Goal: Information Seeking & Learning: Learn about a topic

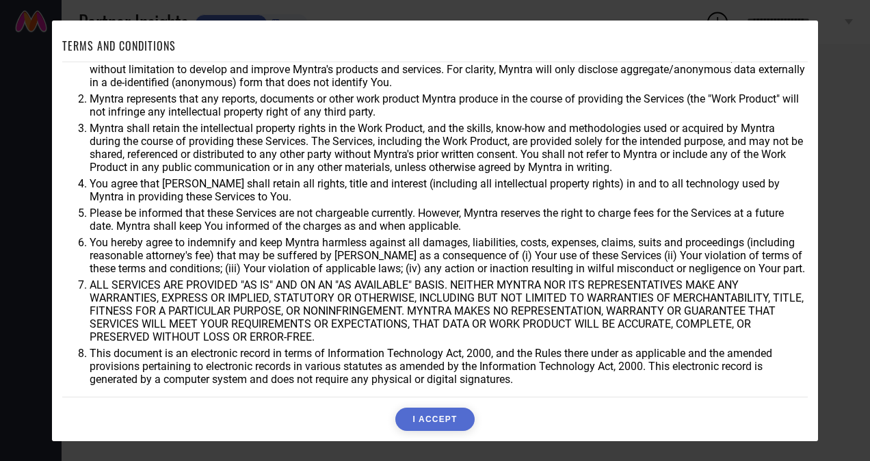
scroll to position [42, 0]
click at [427, 426] on button "I ACCEPT" at bounding box center [435, 419] width 79 height 23
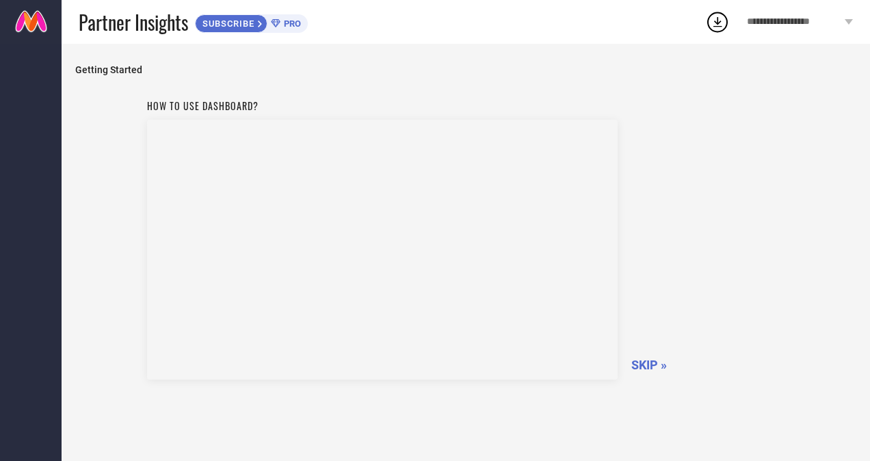
click at [654, 360] on span "SKIP »" at bounding box center [650, 365] width 36 height 14
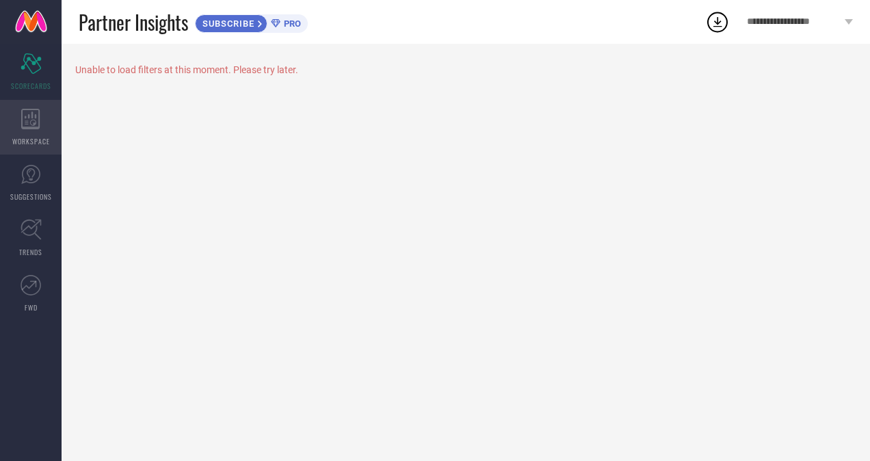
click at [29, 125] on icon at bounding box center [30, 119] width 19 height 21
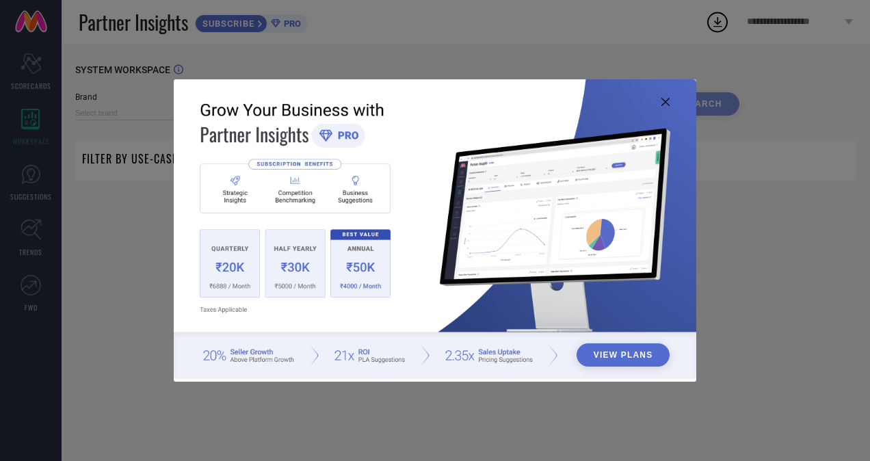
type input "1 STOP FASHION"
type input "All"
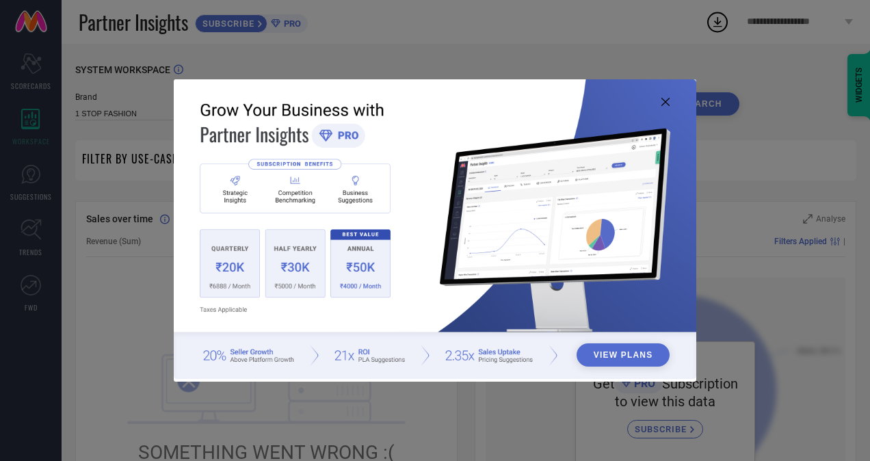
click at [636, 352] on button "View Plans" at bounding box center [624, 355] width 94 height 23
click at [667, 98] on icon at bounding box center [666, 102] width 8 height 8
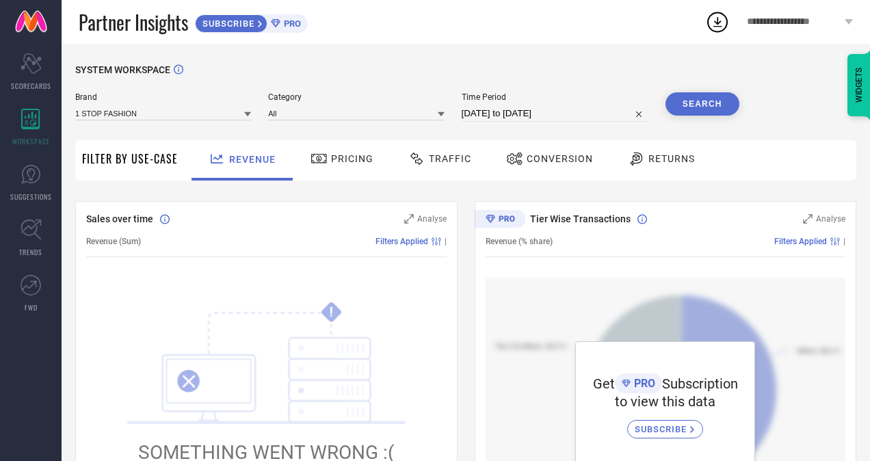
click at [823, 19] on span "**********" at bounding box center [794, 22] width 94 height 12
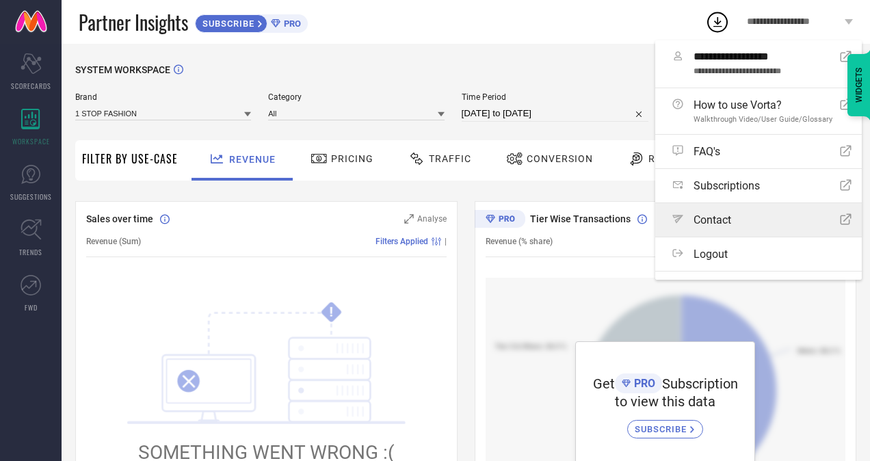
click at [719, 224] on span "Contact" at bounding box center [713, 220] width 38 height 13
click at [827, 61] on div "WIDGETS" at bounding box center [839, 49] width 62 height 23
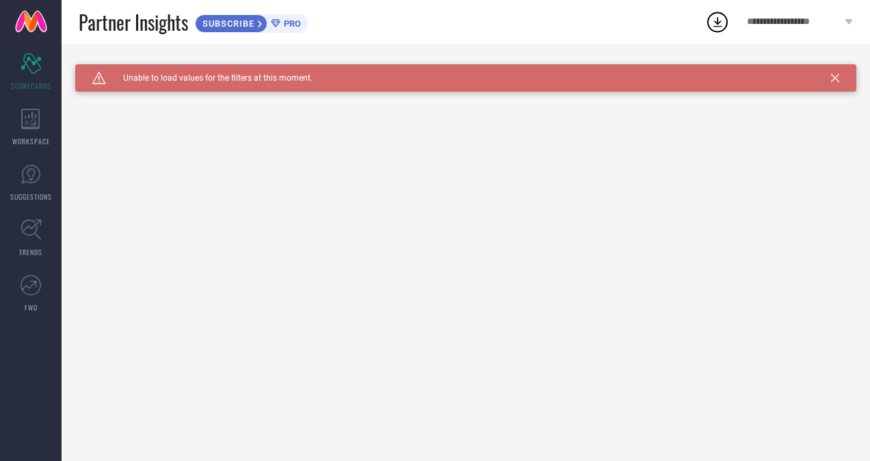
click at [835, 75] on icon at bounding box center [835, 78] width 8 height 8
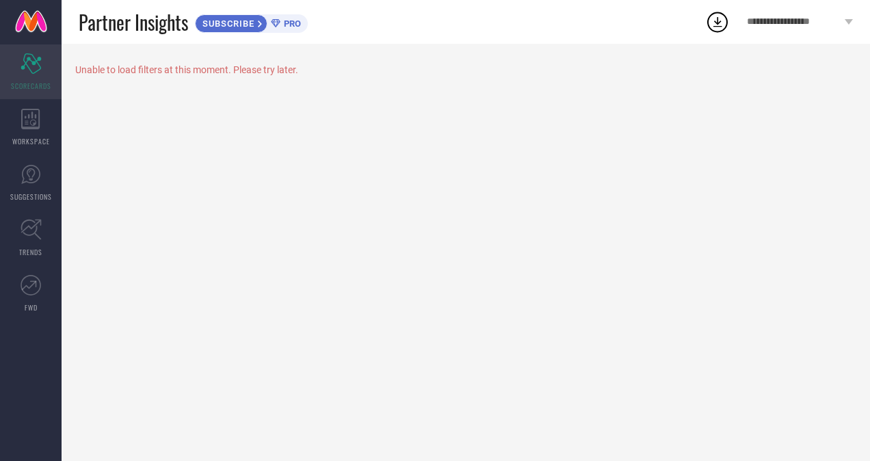
click at [38, 62] on icon "Scorecard" at bounding box center [31, 63] width 21 height 21
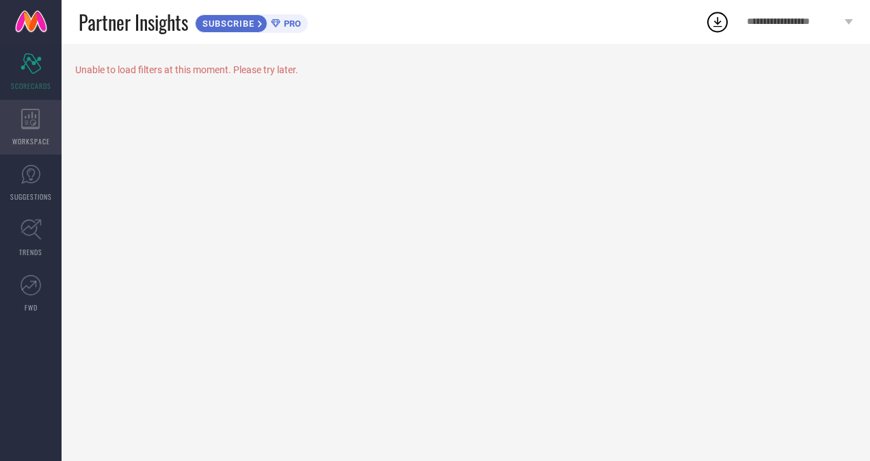
click at [27, 116] on icon at bounding box center [30, 119] width 19 height 21
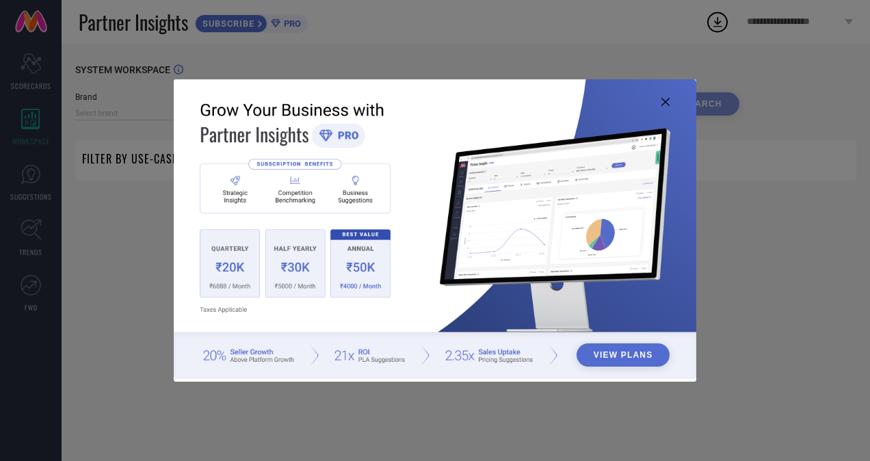
type input "1 STOP FASHION"
type input "All"
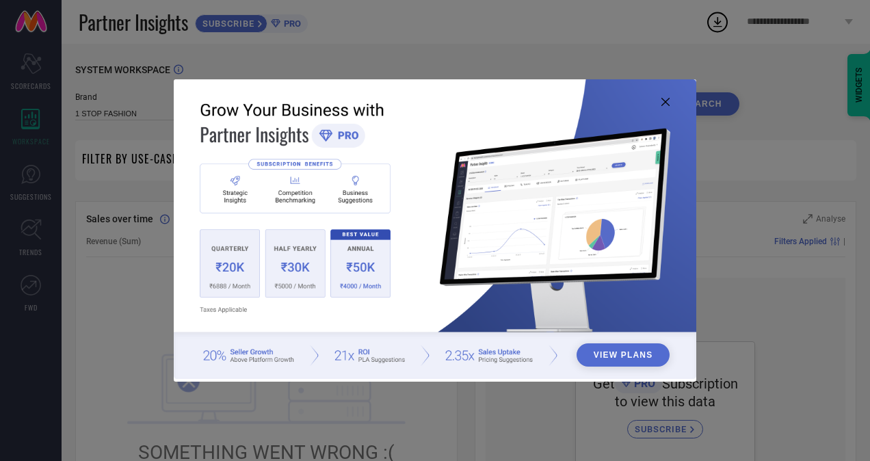
click at [731, 85] on div "View Plans" at bounding box center [435, 230] width 870 height 461
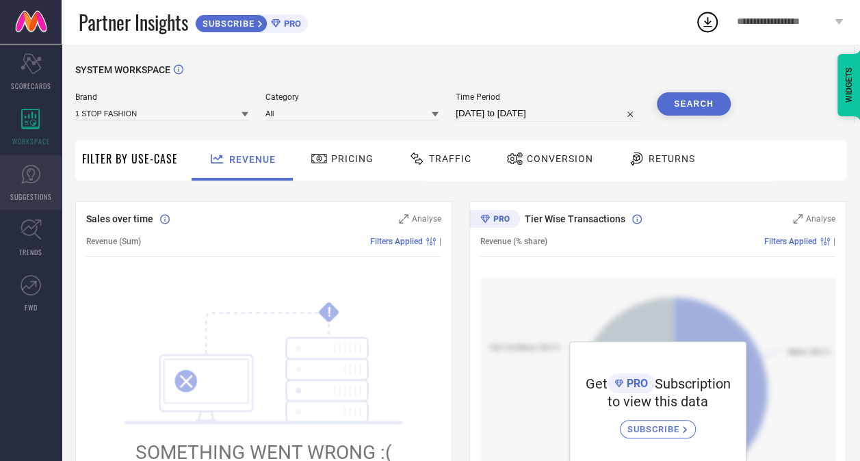
click at [25, 186] on link "SUGGESTIONS" at bounding box center [31, 182] width 62 height 55
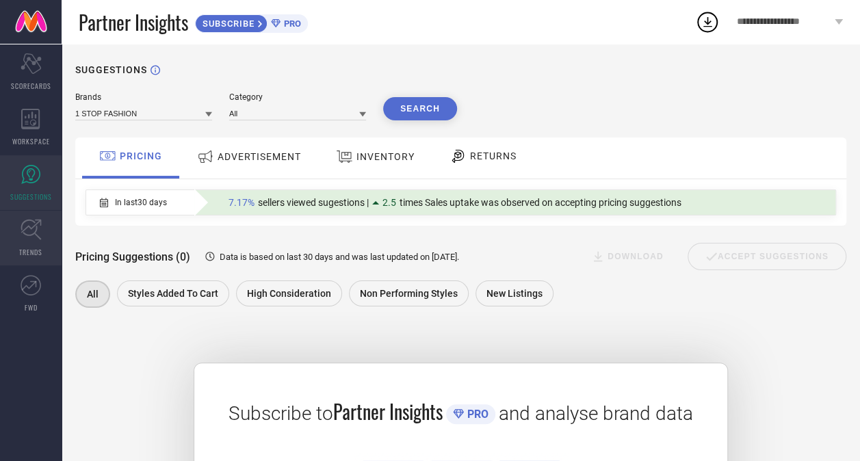
click at [18, 248] on link "TRENDS" at bounding box center [31, 238] width 62 height 55
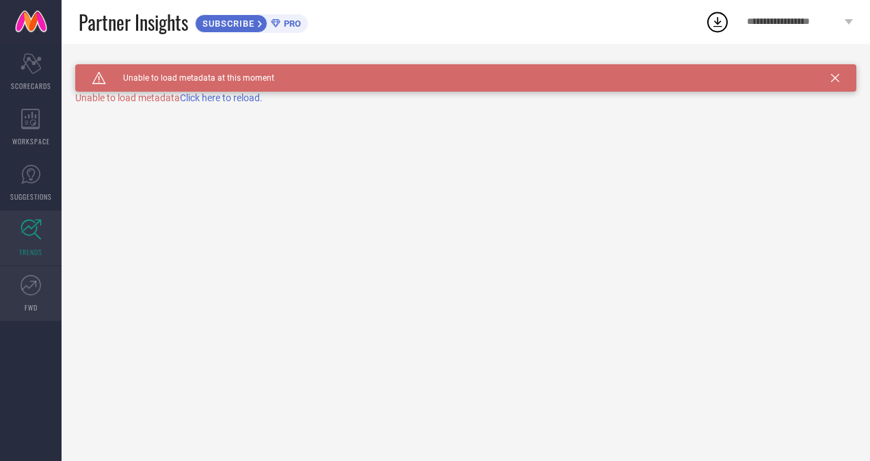
click at [22, 288] on icon at bounding box center [31, 285] width 21 height 21
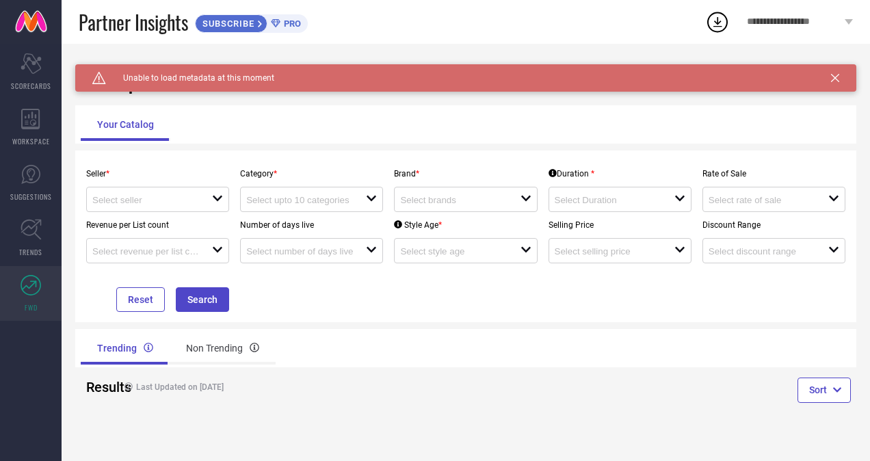
click at [503, 112] on div "Your Catalog" at bounding box center [466, 124] width 771 height 33
click at [302, 116] on div "Your Catalog" at bounding box center [466, 124] width 771 height 33
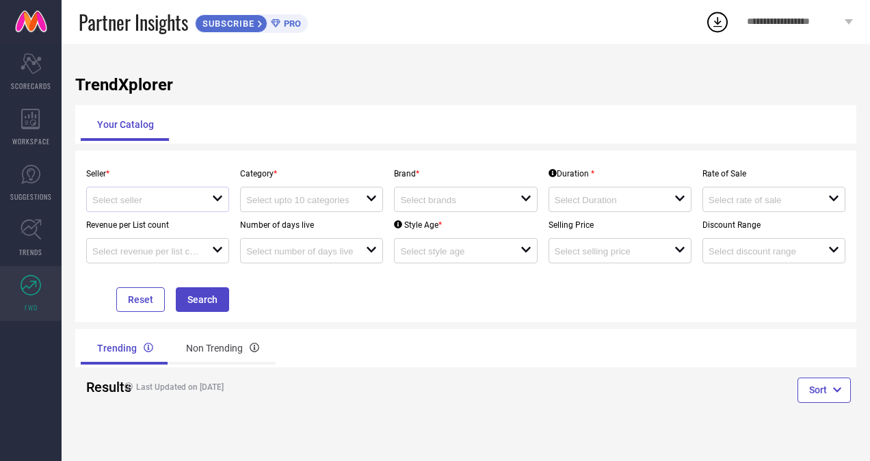
click at [205, 197] on div at bounding box center [152, 199] width 120 height 13
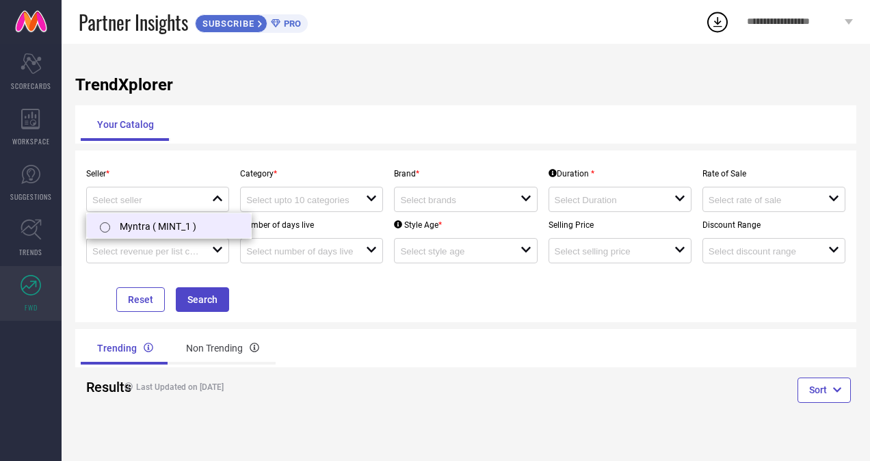
click at [180, 224] on li "Myntra ( MINT_1 )" at bounding box center [169, 226] width 164 height 25
type input "Myntra ( MINT_1 )"
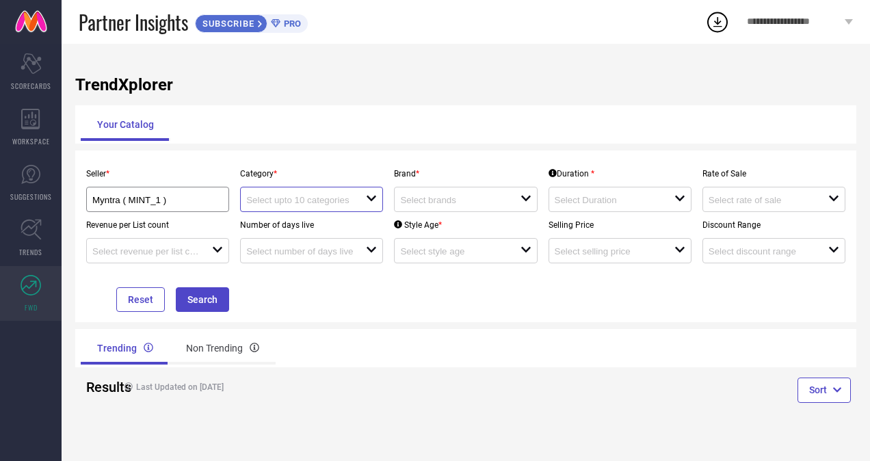
click at [352, 197] on input at bounding box center [300, 200] width 108 height 10
click at [507, 122] on div "Your Catalog" at bounding box center [466, 124] width 771 height 33
click at [489, 166] on div "Brand * open" at bounding box center [466, 186] width 154 height 51
drag, startPoint x: 471, startPoint y: 73, endPoint x: 556, endPoint y: 44, distance: 89.8
click at [472, 75] on div "TrendXplorer Your Catalog Seller * Myntra ( MINT_1 ) Category * open Brand * op…" at bounding box center [466, 252] width 809 height 417
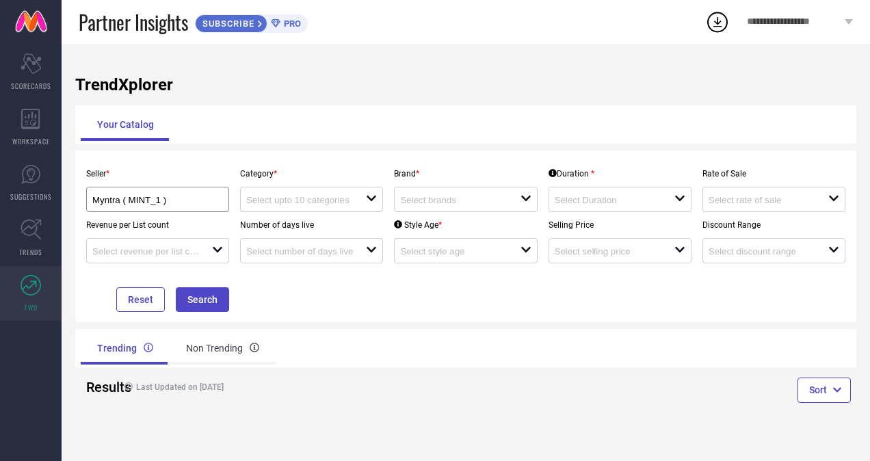
click at [480, 104] on div "TrendXplorer Your Catalog Seller * Myntra ( MINT_1 ) Category * open Brand * op…" at bounding box center [466, 252] width 809 height 417
click at [478, 130] on div "Your Catalog" at bounding box center [466, 124] width 771 height 33
click at [449, 81] on h1 "TrendXplorer" at bounding box center [465, 84] width 781 height 19
click at [481, 64] on div "TrendXplorer Your Catalog Seller * Myntra ( MINT_1 ) Category * open Brand * op…" at bounding box center [466, 252] width 809 height 417
click at [474, 163] on div "Brand * open" at bounding box center [466, 186] width 154 height 51
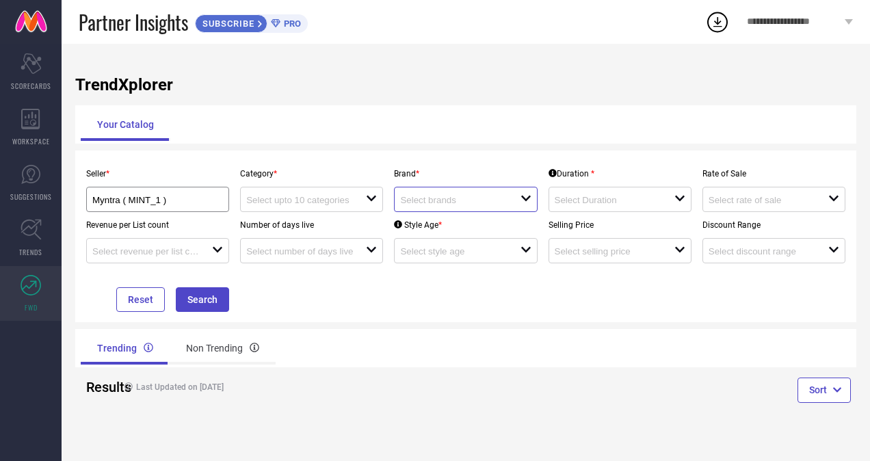
click at [475, 202] on input at bounding box center [454, 200] width 108 height 10
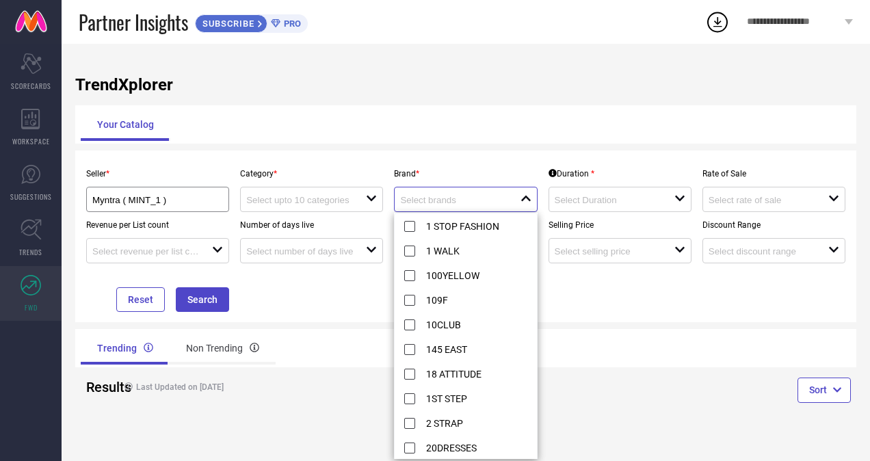
click at [475, 197] on input at bounding box center [454, 200] width 108 height 10
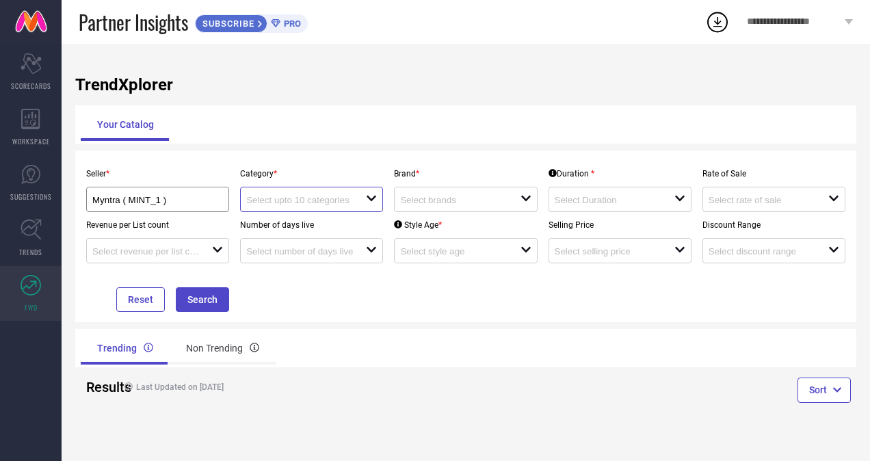
click at [331, 198] on input at bounding box center [300, 200] width 108 height 10
click at [212, 196] on div "Myntra ( MINT_1 )" at bounding box center [157, 199] width 131 height 13
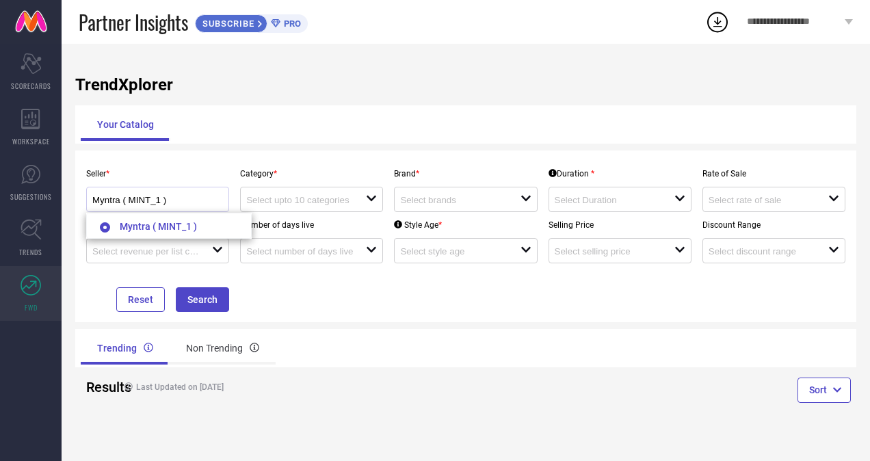
click at [212, 196] on div "Myntra ( MINT_1 )" at bounding box center [157, 199] width 131 height 13
click at [424, 161] on div "Brand * open" at bounding box center [466, 186] width 154 height 51
click at [629, 157] on div "Seller * Myntra ( MINT_1 ) Category * open Brand * open Duration * open Rate of…" at bounding box center [465, 237] width 781 height 172
click at [665, 203] on div at bounding box center [615, 199] width 120 height 13
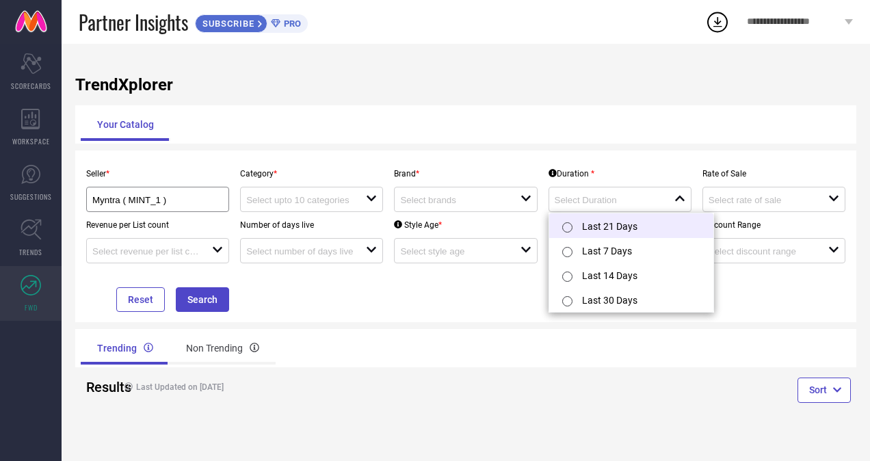
click at [567, 226] on input "radio" at bounding box center [568, 227] width 10 height 10
type input "Last 21 Days"
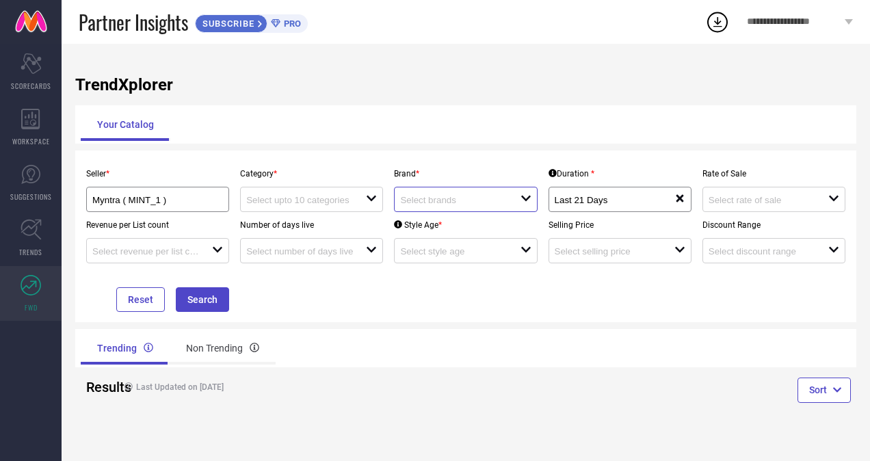
click at [450, 200] on input at bounding box center [454, 200] width 108 height 10
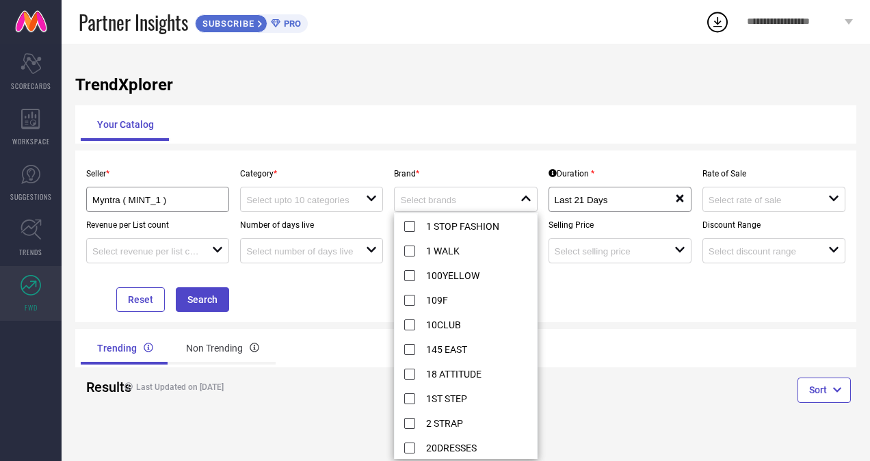
drag, startPoint x: 505, startPoint y: 164, endPoint x: 593, endPoint y: 164, distance: 88.3
click at [511, 164] on div "Brand * close" at bounding box center [466, 186] width 154 height 51
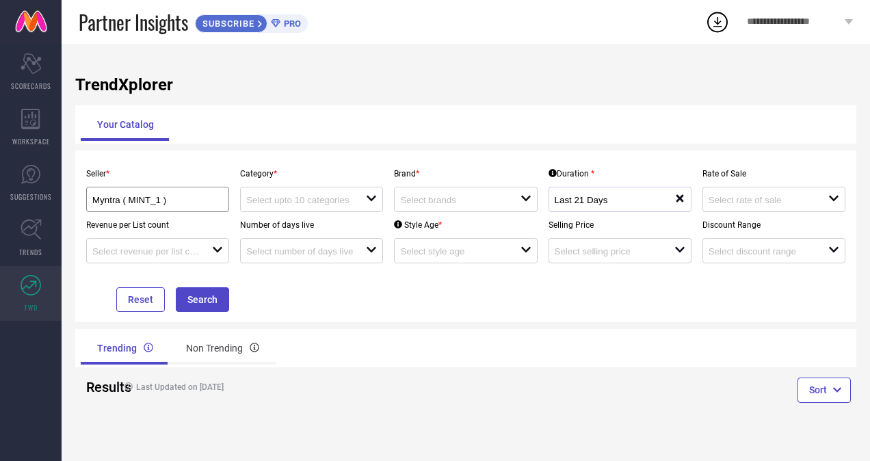
click at [628, 194] on div "Last 21 Days" at bounding box center [615, 199] width 120 height 13
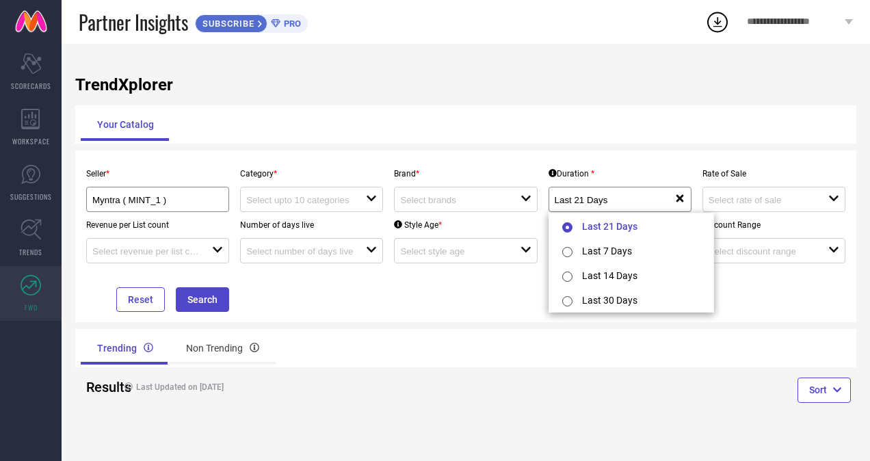
click at [635, 160] on div "Seller * Myntra ( MINT_1 ) Category * open Brand * open Duration * Last 21 Days…" at bounding box center [465, 237] width 781 height 172
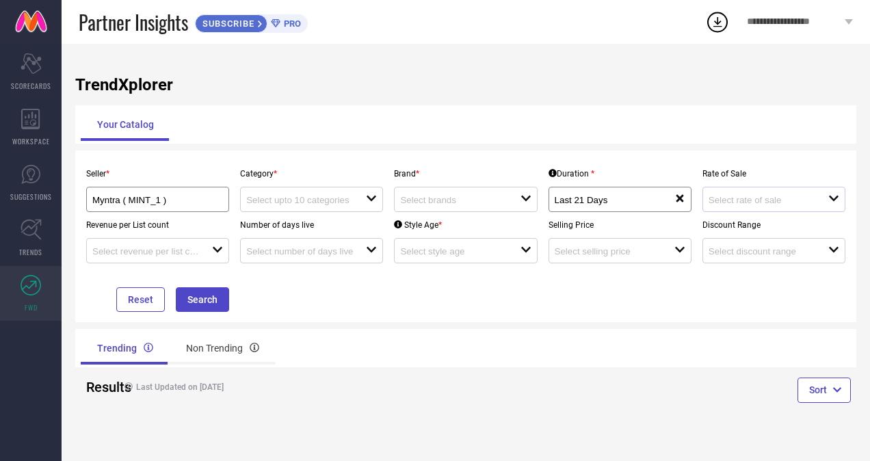
click at [806, 194] on div at bounding box center [769, 199] width 120 height 13
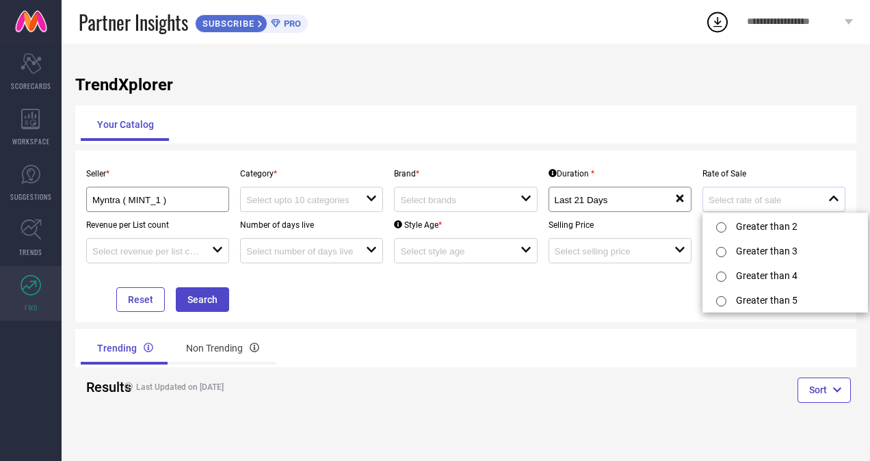
click at [806, 194] on div at bounding box center [769, 199] width 120 height 13
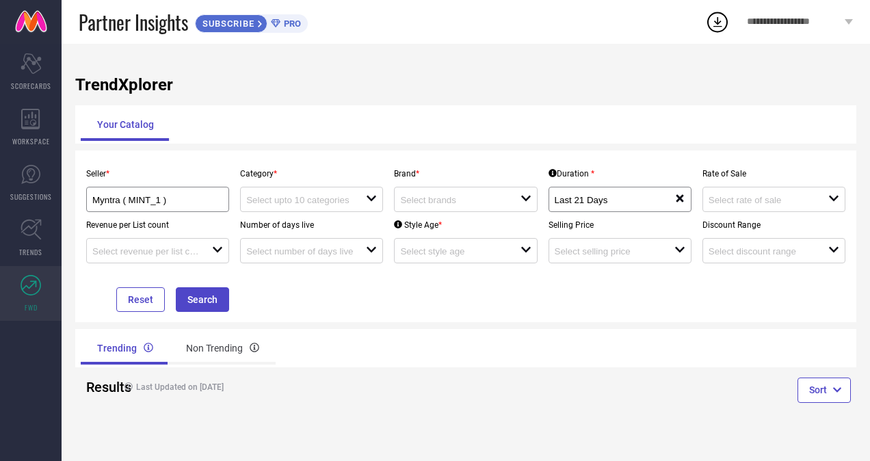
click at [608, 163] on div "Duration * Last 21 Days reset" at bounding box center [620, 186] width 154 height 51
drag, startPoint x: 452, startPoint y: 155, endPoint x: 376, endPoint y: 157, distance: 76.0
click at [450, 155] on div "Seller * Myntra ( MINT_1 ) Category * open Brand * open Duration * Last 21 Days…" at bounding box center [465, 237] width 781 height 172
click at [338, 155] on div "Seller * Myntra ( MINT_1 ) Category * open Brand * open Duration * Last 21 Days…" at bounding box center [465, 237] width 781 height 172
click at [333, 255] on input at bounding box center [300, 251] width 108 height 10
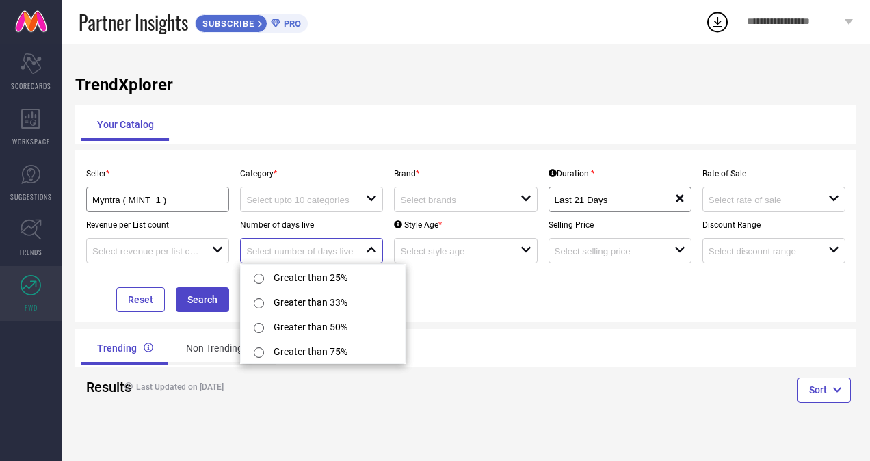
drag, startPoint x: 328, startPoint y: 254, endPoint x: 207, endPoint y: 257, distance: 121.8
click at [328, 254] on input at bounding box center [300, 251] width 108 height 10
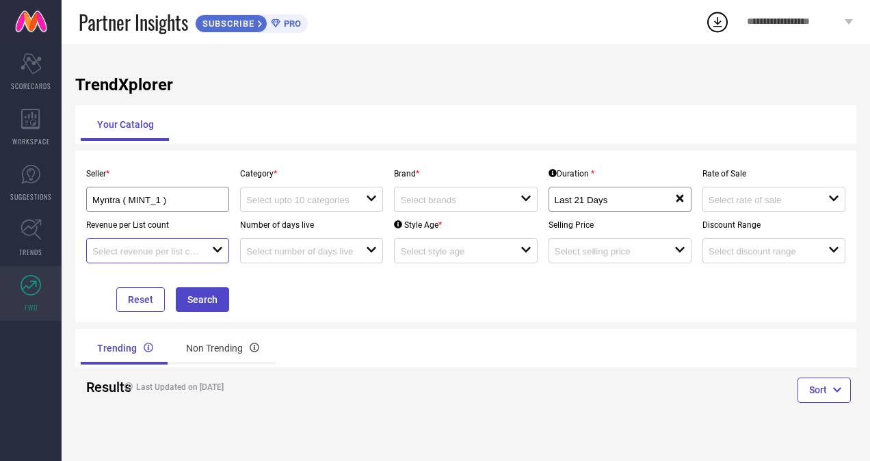
click at [164, 256] on input at bounding box center [146, 251] width 108 height 10
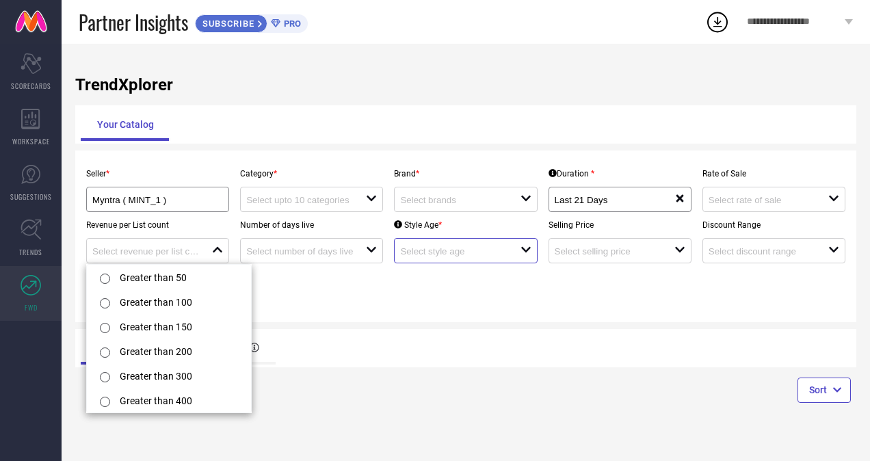
click at [491, 253] on input at bounding box center [454, 251] width 108 height 10
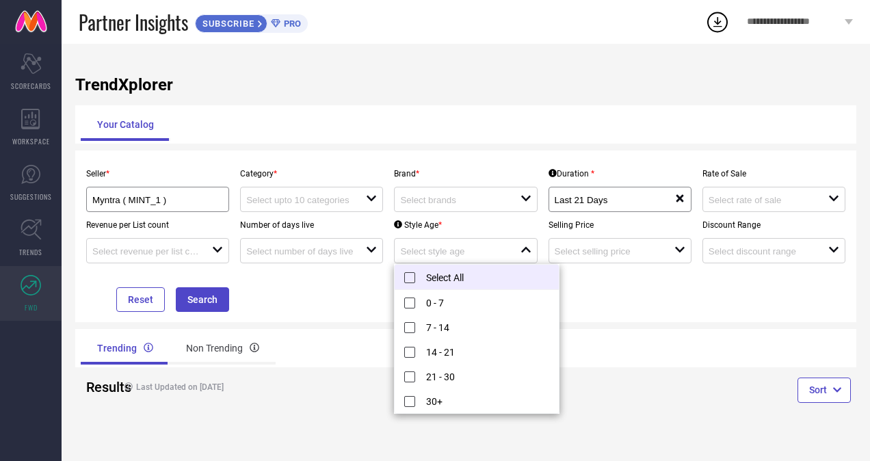
click at [411, 273] on li "Select All" at bounding box center [477, 277] width 164 height 25
type input "0 - 7, + 4 more"
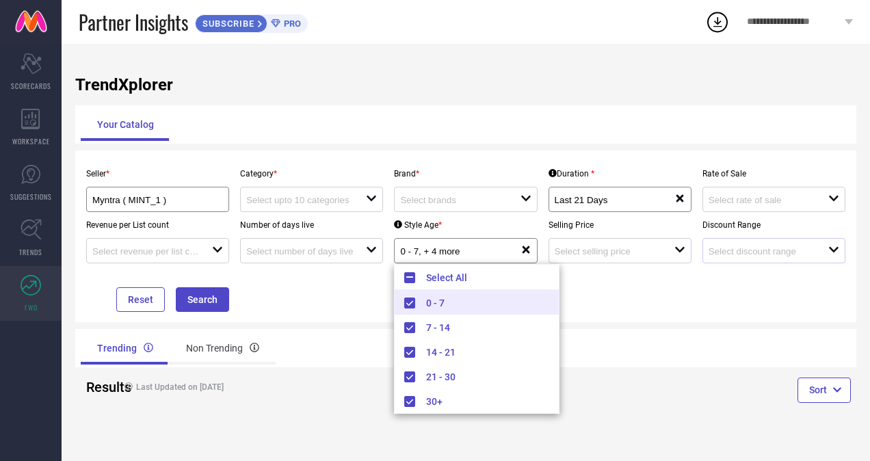
click at [750, 244] on div "open" at bounding box center [774, 250] width 143 height 25
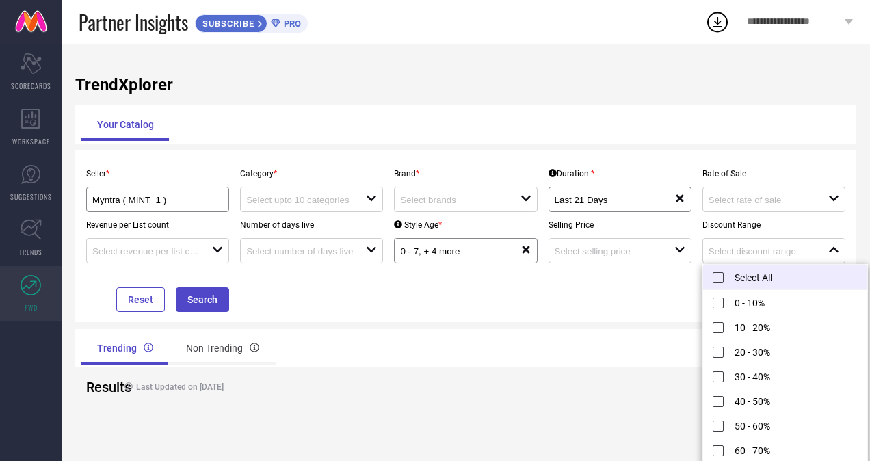
click at [713, 274] on li "Select All" at bounding box center [785, 277] width 164 height 25
type input "0 - 10%, + 10 more"
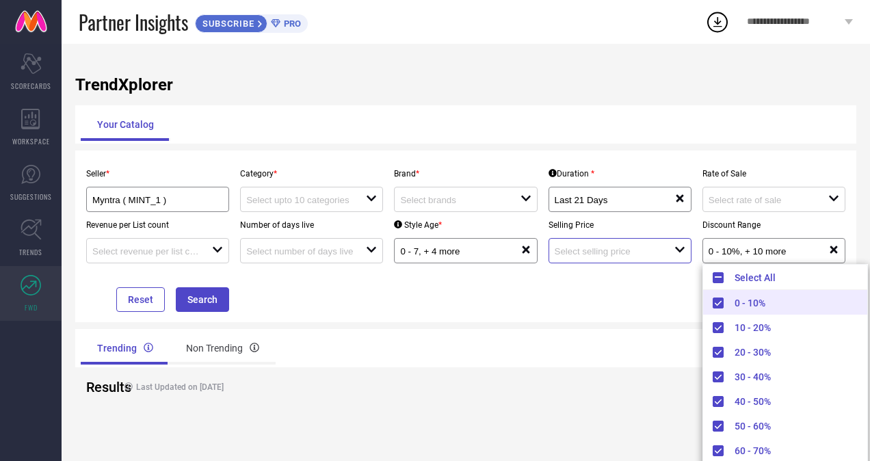
click at [628, 255] on input at bounding box center [609, 251] width 108 height 10
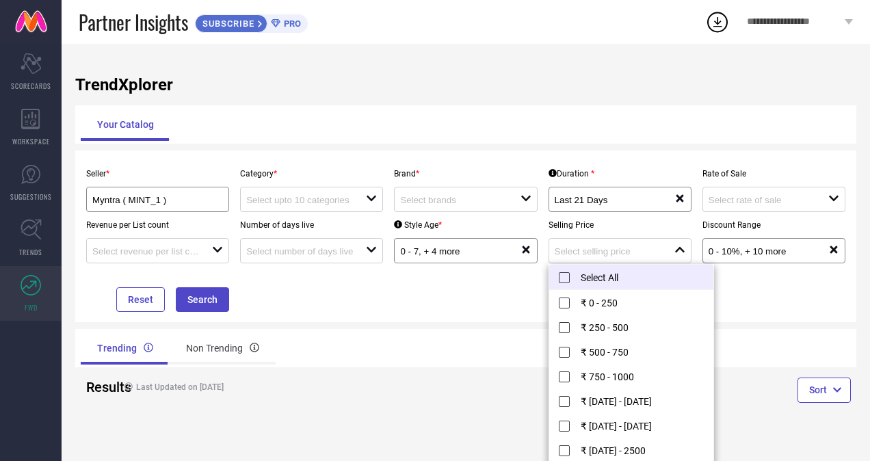
click at [567, 276] on li "Select All" at bounding box center [632, 277] width 164 height 25
type input "₹ 0 - 250, + 11 more"
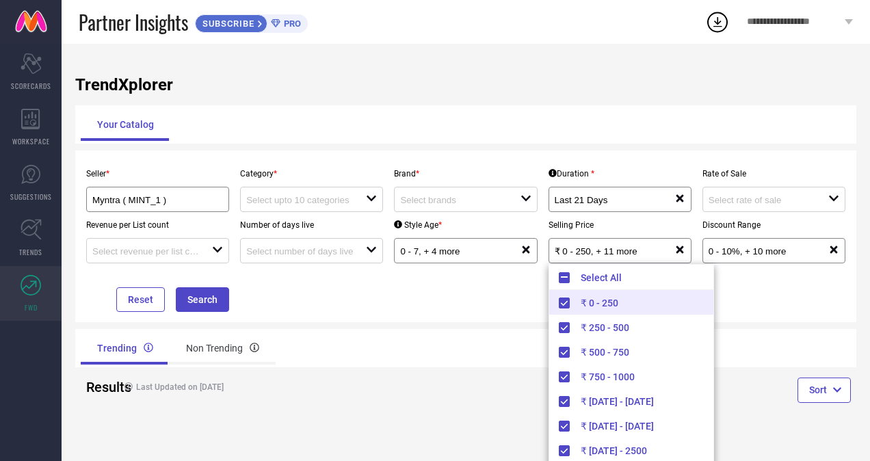
click at [445, 281] on div "Seller * Myntra ( MINT_1 ) Category * open Brand * open Duration * Last 21 Days…" at bounding box center [466, 236] width 771 height 151
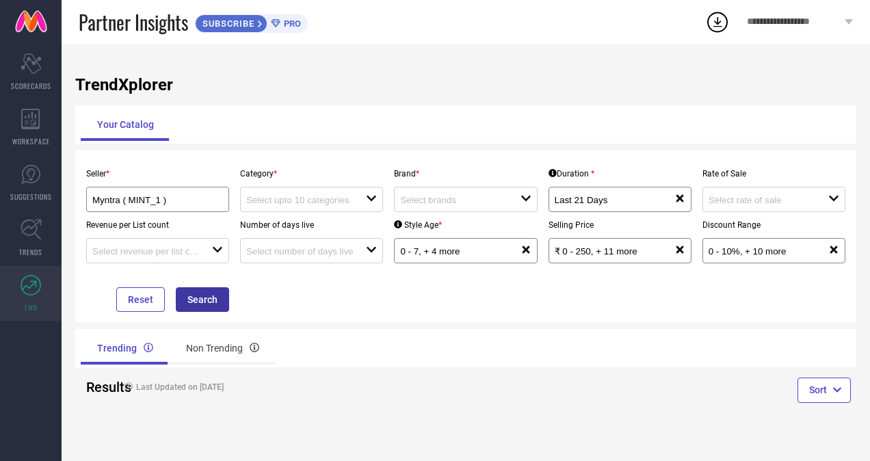
click at [203, 296] on button "Search" at bounding box center [202, 299] width 53 height 25
